Goal: Task Accomplishment & Management: Manage account settings

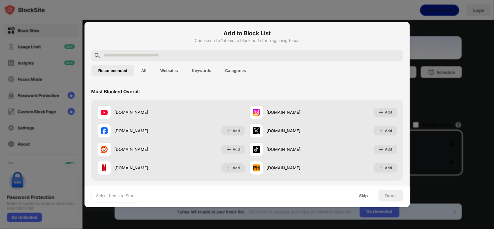
scroll to position [29, 0]
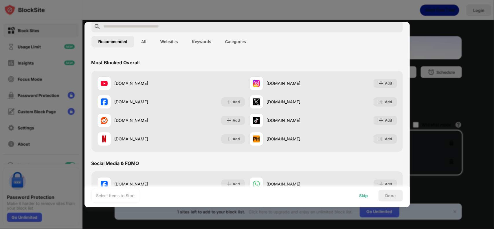
click at [362, 195] on div "Skip" at bounding box center [363, 195] width 9 height 5
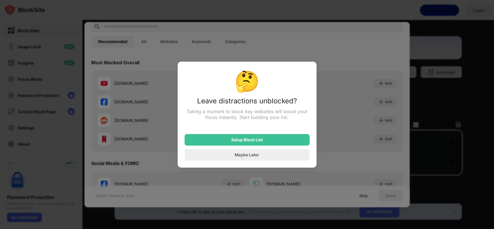
drag, startPoint x: 256, startPoint y: 141, endPoint x: 247, endPoint y: 163, distance: 24.2
click at [247, 163] on div "🤔 Leave distractions unblocked? Taking a moment to block key websites will boos…" at bounding box center [247, 115] width 139 height 106
click at [248, 157] on div "Maybe Later" at bounding box center [247, 154] width 24 height 5
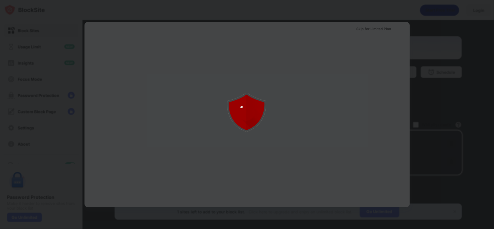
scroll to position [0, 0]
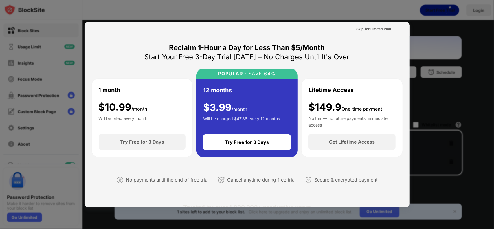
click at [414, 26] on div at bounding box center [247, 114] width 494 height 229
click at [368, 29] on div "Skip for Limited Plan" at bounding box center [373, 29] width 35 height 6
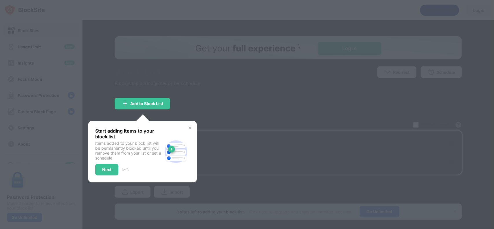
click at [187, 129] on img at bounding box center [189, 127] width 5 height 5
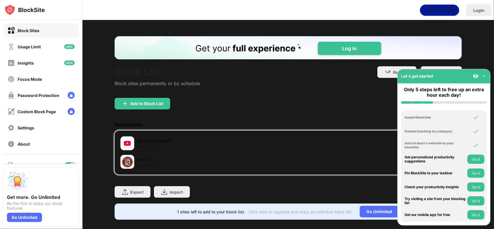
scroll to position [11, 0]
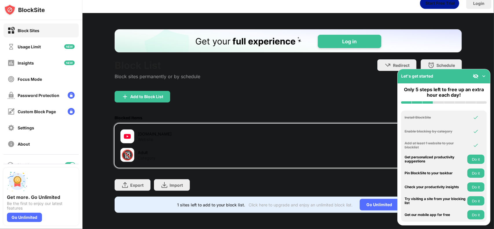
click at [483, 74] on img at bounding box center [484, 76] width 6 height 6
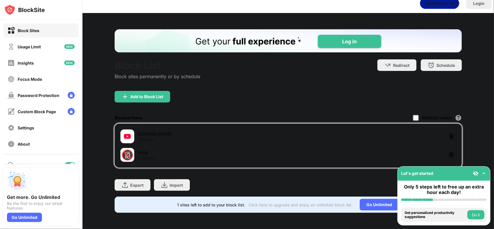
click at [449, 133] on img at bounding box center [451, 136] width 6 height 6
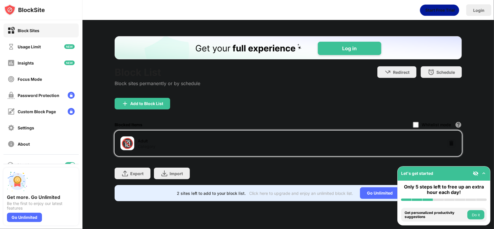
scroll to position [0, 0]
